Goal: Transaction & Acquisition: Download file/media

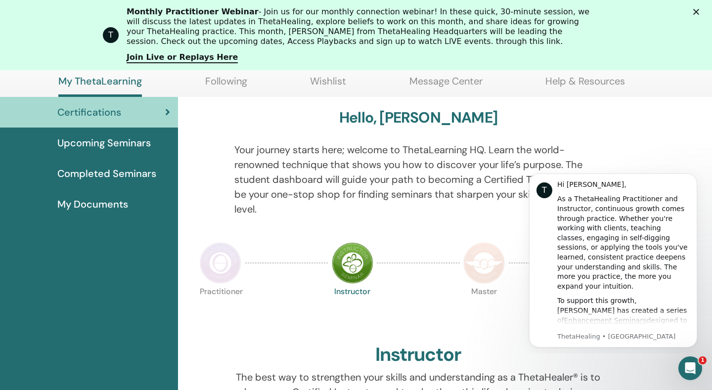
scroll to position [109, 0]
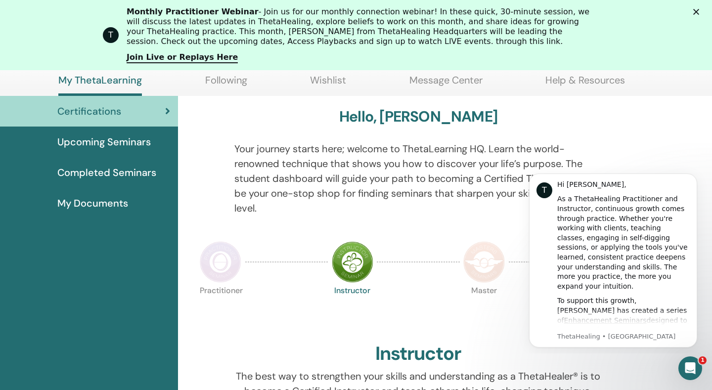
click at [168, 109] on icon at bounding box center [167, 111] width 5 height 10
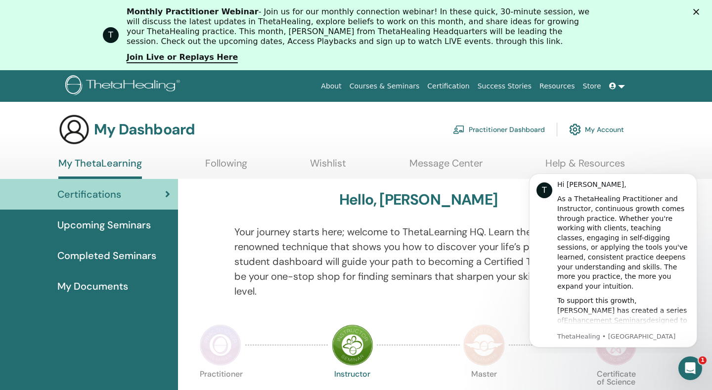
click at [129, 281] on div "My Documents" at bounding box center [89, 286] width 162 height 15
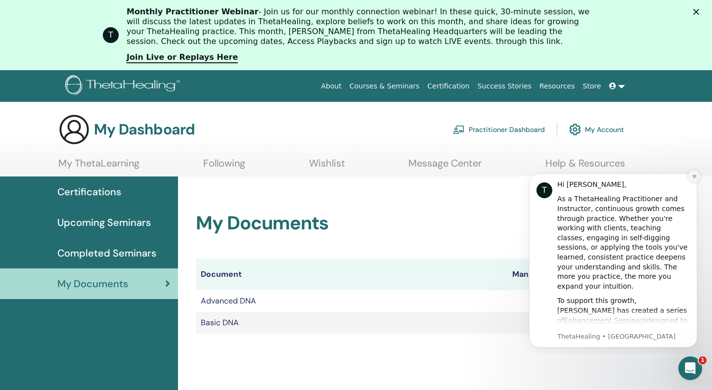
click at [693, 177] on icon "Dismiss notification" at bounding box center [693, 175] width 5 height 5
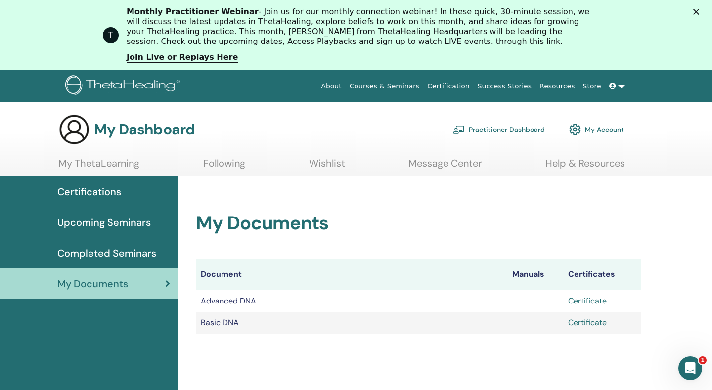
click at [593, 301] on link "Certificate" at bounding box center [587, 301] width 39 height 10
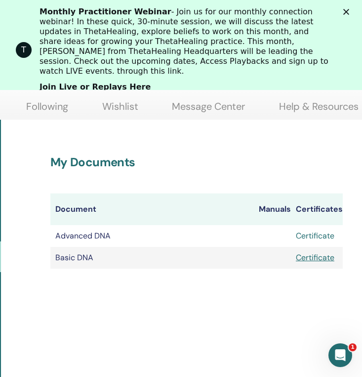
scroll to position [101, 164]
